Goal: Navigation & Orientation: Find specific page/section

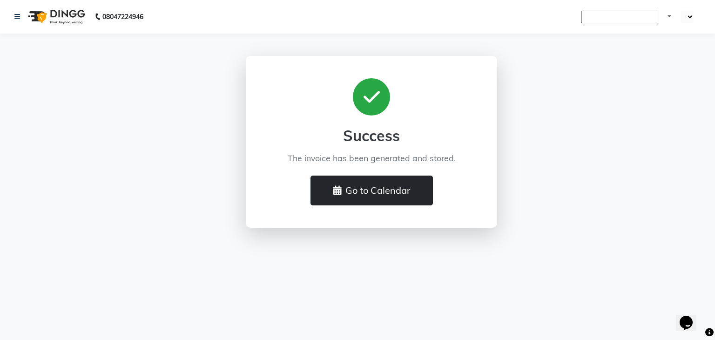
click at [382, 186] on button "Go to Calendar" at bounding box center [371, 190] width 122 height 30
click at [386, 191] on button "Go to Calendar" at bounding box center [371, 190] width 122 height 30
click at [410, 186] on button "Go to Calendar" at bounding box center [371, 190] width 122 height 30
